Goal: Entertainment & Leisure: Consume media (video, audio)

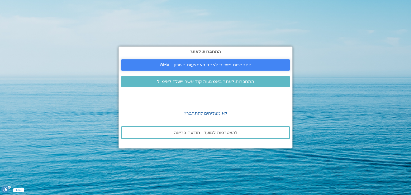
click at [209, 64] on span "התחברות מיידית לאתר באמצעות חשבון GMAIL" at bounding box center [206, 65] width 92 height 5
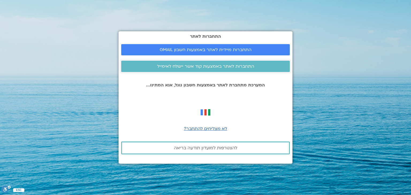
click at [187, 68] on span "התחברות לאתר באמצעות קוד אשר יישלח לאימייל" at bounding box center [205, 66] width 97 height 5
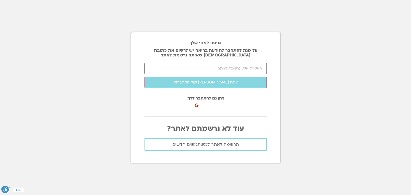
click at [187, 68] on input "email" at bounding box center [206, 68] width 122 height 11
type input "א"
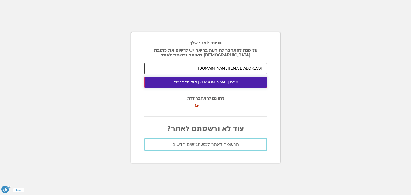
type input "tr.varda@gmail.com"
click at [203, 86] on button "שלח לי קוד התחברות" at bounding box center [206, 82] width 122 height 11
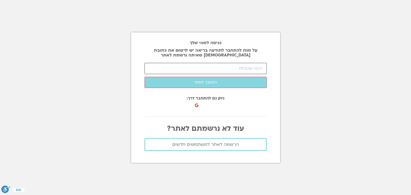
click at [237, 67] on input "number" at bounding box center [206, 68] width 122 height 11
paste input "58413"
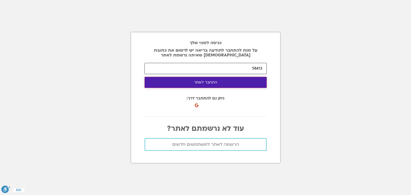
type input "58413"
click at [207, 85] on button "התחבר לאתר" at bounding box center [206, 82] width 122 height 11
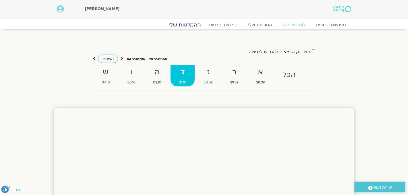
click at [191, 23] on link "ההקלטות שלי" at bounding box center [184, 25] width 45 height 6
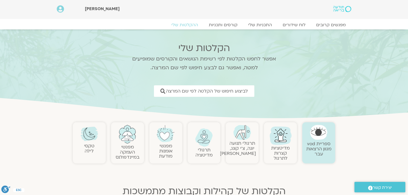
click at [90, 144] on link "טקסי לילה" at bounding box center [89, 148] width 10 height 11
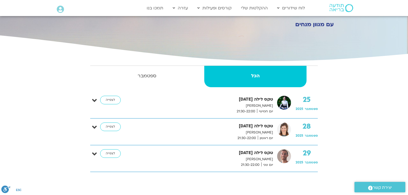
scroll to position [86, 0]
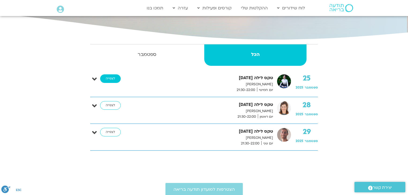
click at [112, 78] on link "לצפייה" at bounding box center [110, 78] width 21 height 9
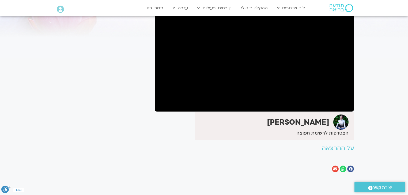
scroll to position [64, 0]
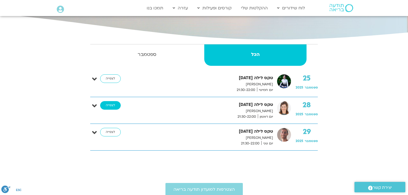
click at [111, 105] on link "לצפייה" at bounding box center [110, 105] width 21 height 9
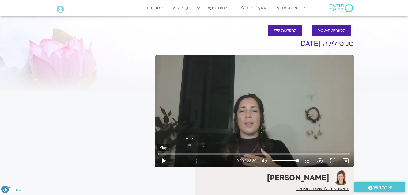
click at [164, 160] on button "play_arrow" at bounding box center [163, 160] width 13 height 13
click at [166, 162] on button "pause" at bounding box center [163, 160] width 13 height 13
type input "259.743052"
